Goal: Information Seeking & Learning: Learn about a topic

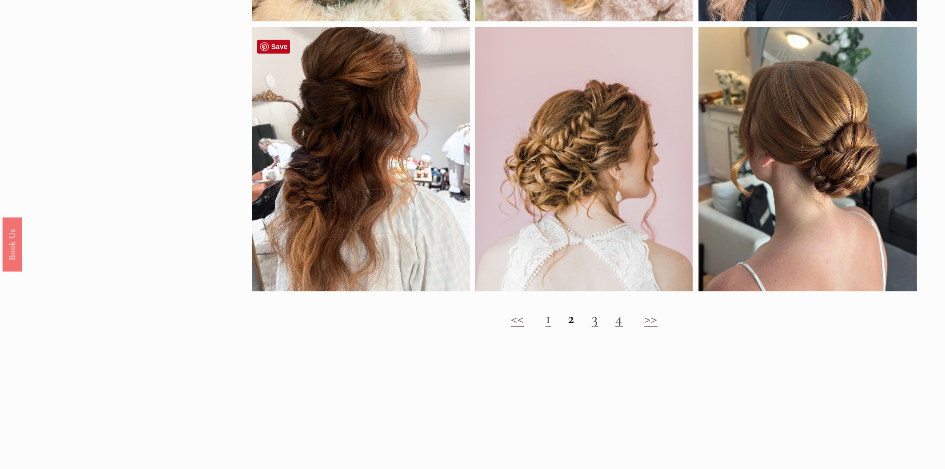
scroll to position [1439, 0]
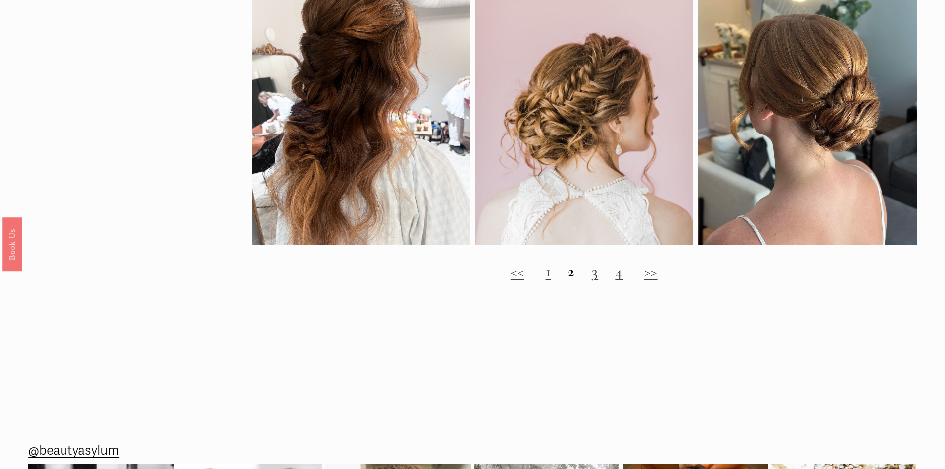
click at [547, 281] on link "1" at bounding box center [549, 271] width 6 height 18
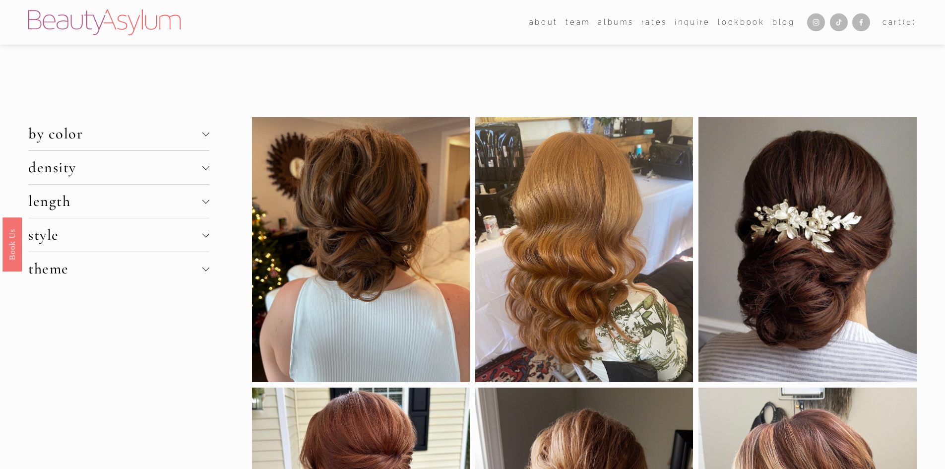
click at [205, 133] on div at bounding box center [205, 132] width 7 height 7
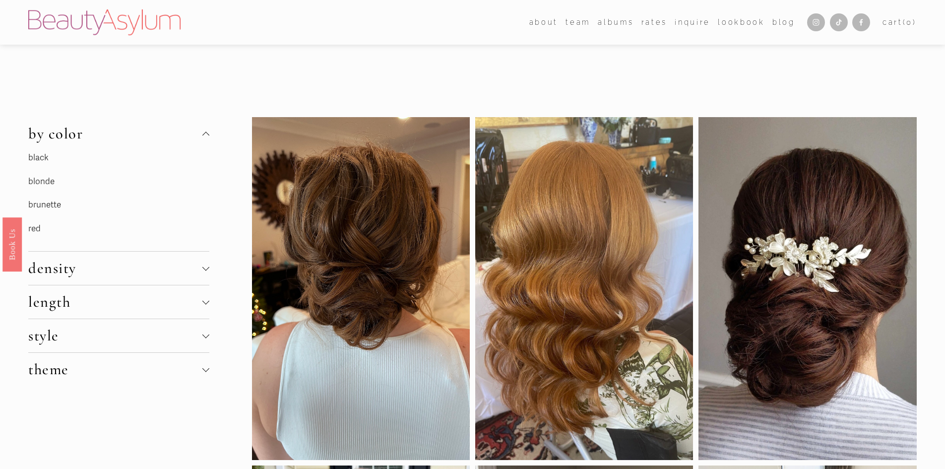
click at [35, 228] on link "red" at bounding box center [34, 228] width 12 height 10
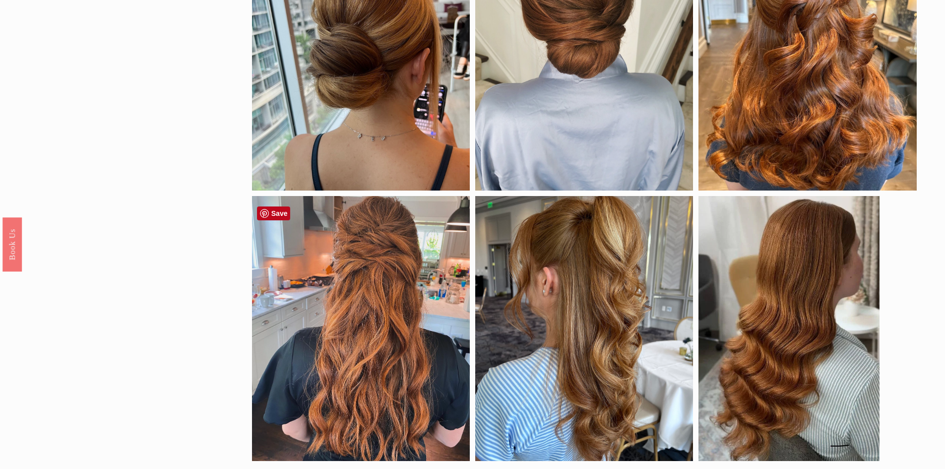
scroll to position [843, 0]
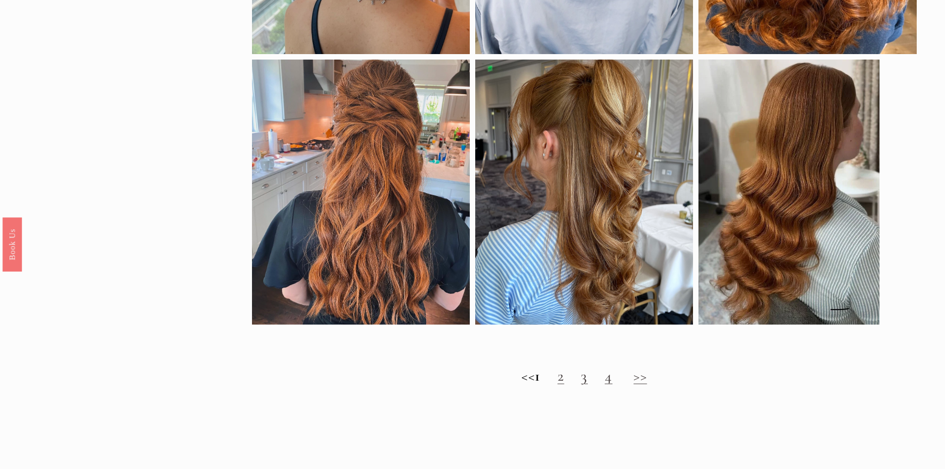
click at [588, 385] on link "3" at bounding box center [584, 376] width 7 height 18
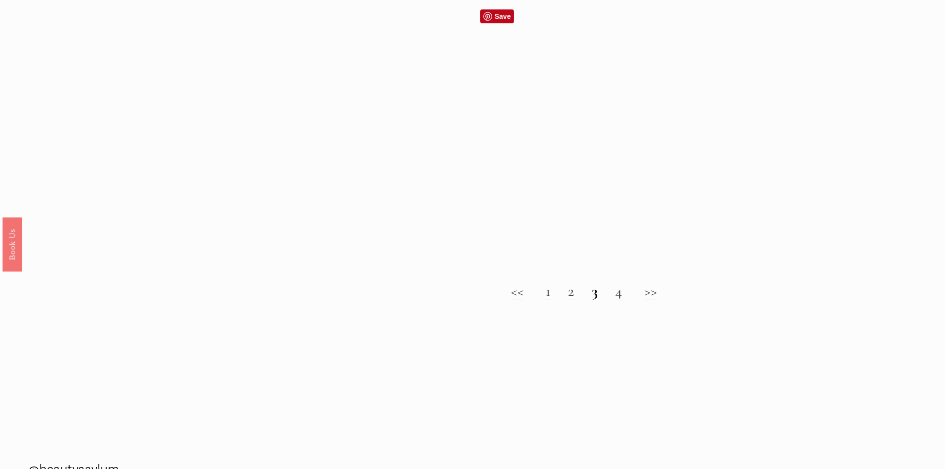
scroll to position [943, 0]
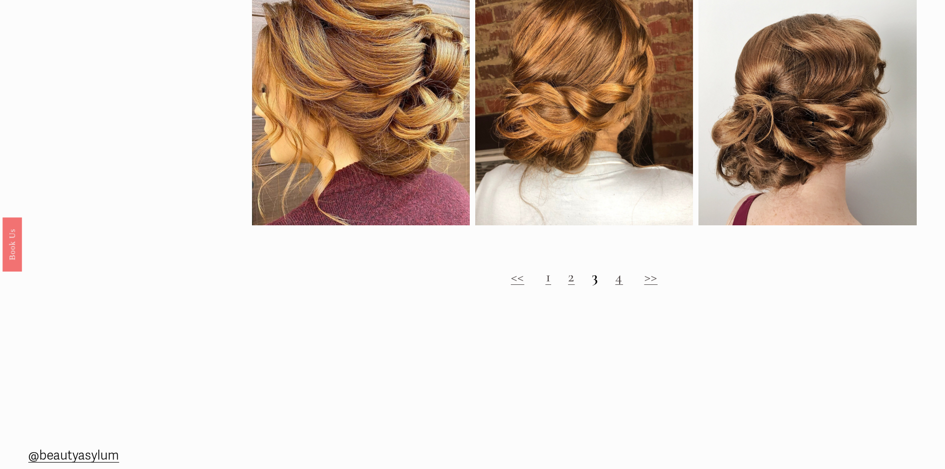
click at [614, 286] on h2 "<< 1 2 3 4 >>" at bounding box center [584, 277] width 665 height 18
click at [621, 286] on link "4" at bounding box center [619, 276] width 8 height 18
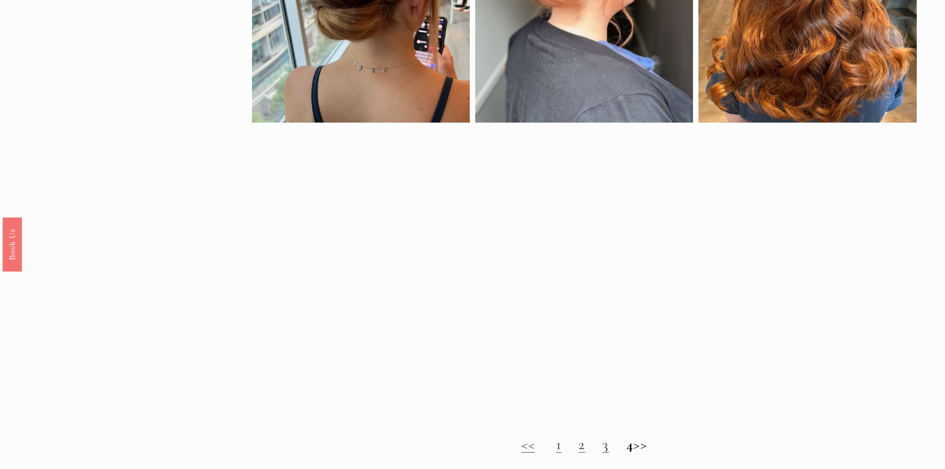
scroll to position [794, 0]
